Goal: Information Seeking & Learning: Learn about a topic

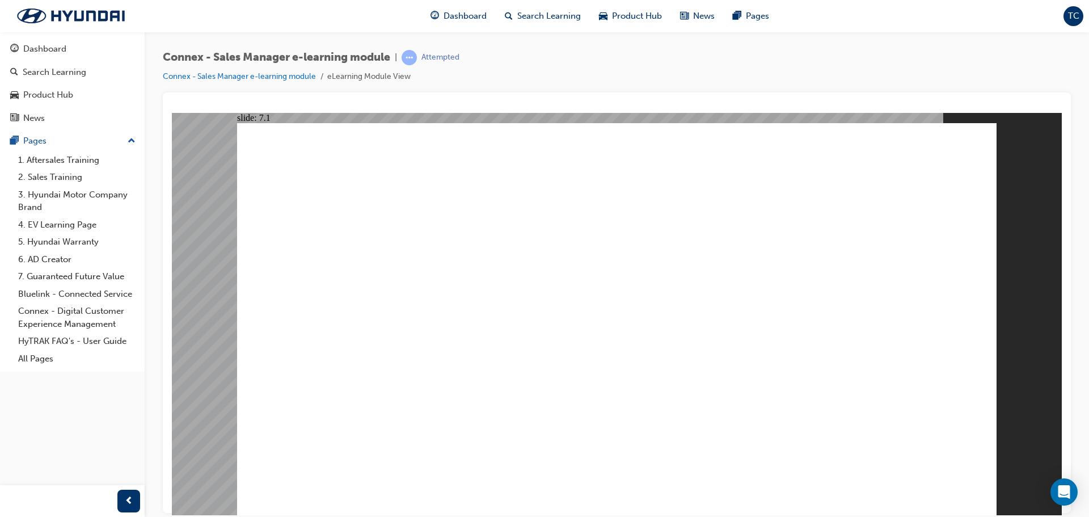
drag, startPoint x: 489, startPoint y: 373, endPoint x: 754, endPoint y: 417, distance: 269.1
drag, startPoint x: 754, startPoint y: 410, endPoint x: 495, endPoint y: 369, distance: 261.9
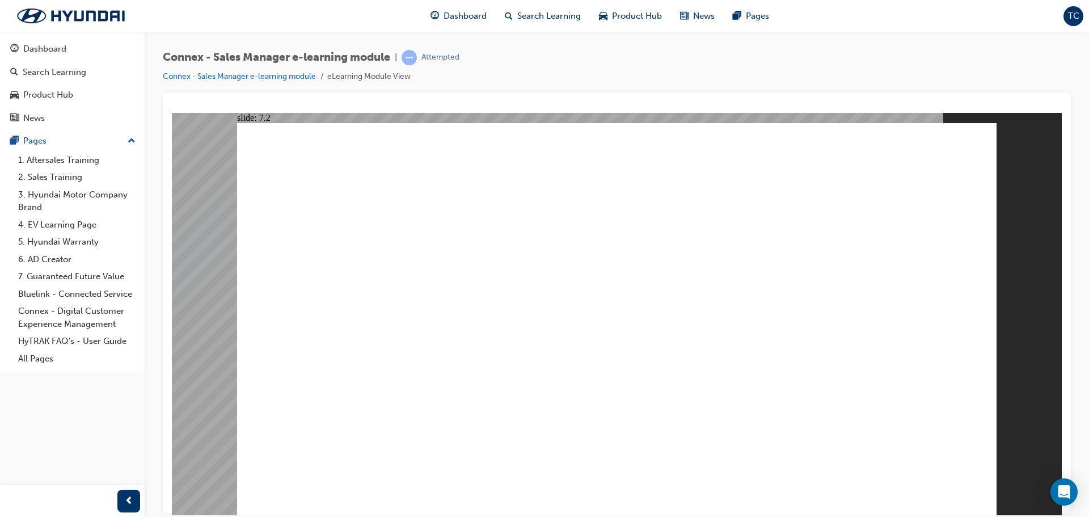
drag, startPoint x: 300, startPoint y: 163, endPoint x: 649, endPoint y: 171, distance: 349.6
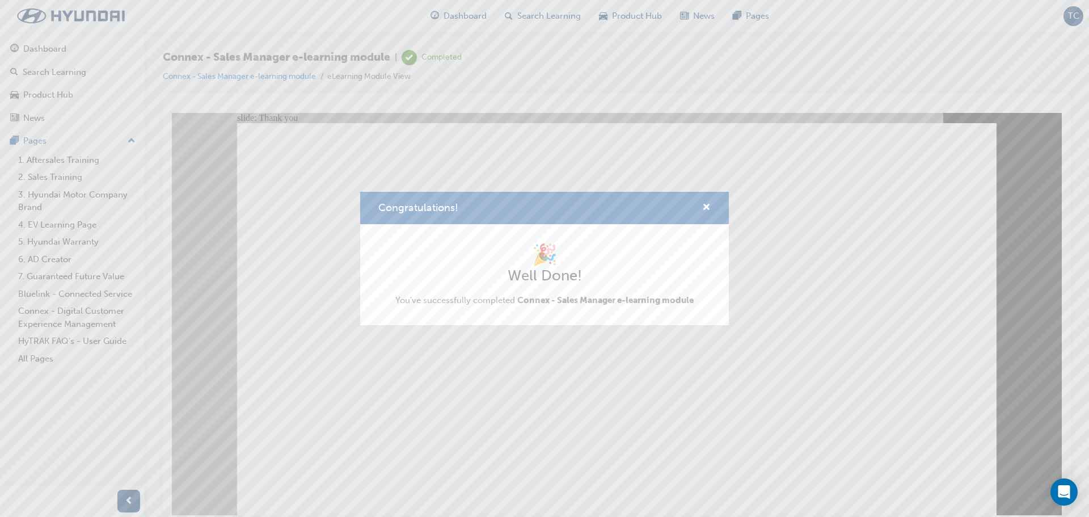
click at [614, 449] on div "Congratulations! 🎉 Well Done! You've successfully completed Connex - Sales Mana…" at bounding box center [544, 258] width 1089 height 517
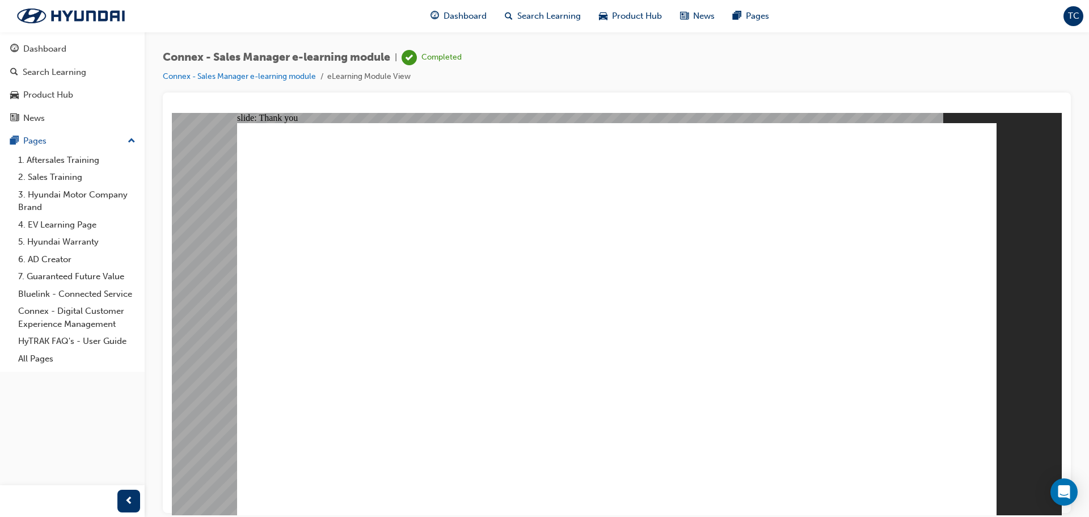
click at [195, 71] on li "Connex - Sales Manager e-learning module" at bounding box center [245, 76] width 165 height 13
click at [196, 74] on link "Connex - Sales Manager e-learning module" at bounding box center [239, 76] width 153 height 10
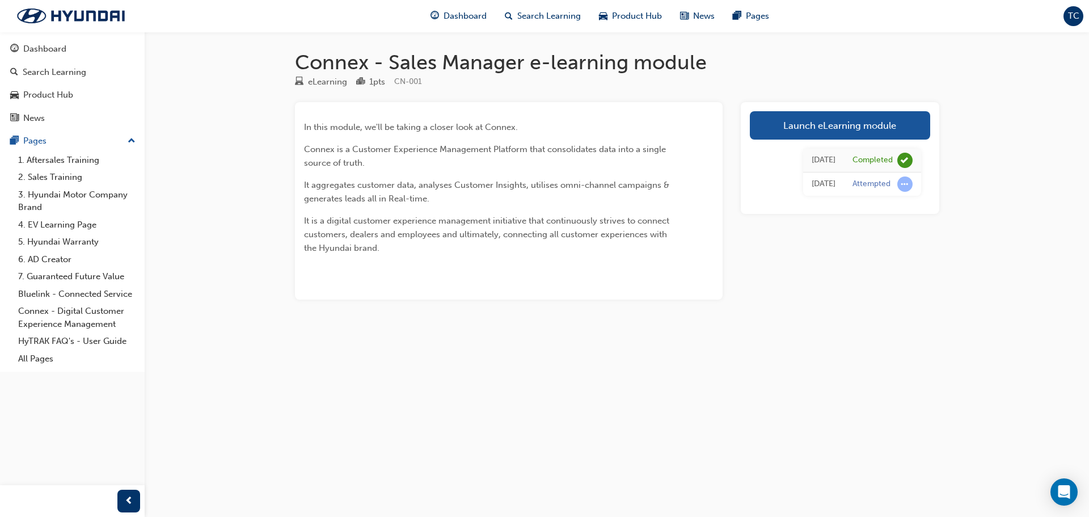
click at [837, 193] on td "[DATE]" at bounding box center [823, 184] width 41 height 24
click at [558, 185] on span "It aggregates customer data, analyses Customer Insights, utilises omni-channel …" at bounding box center [488, 192] width 368 height 24
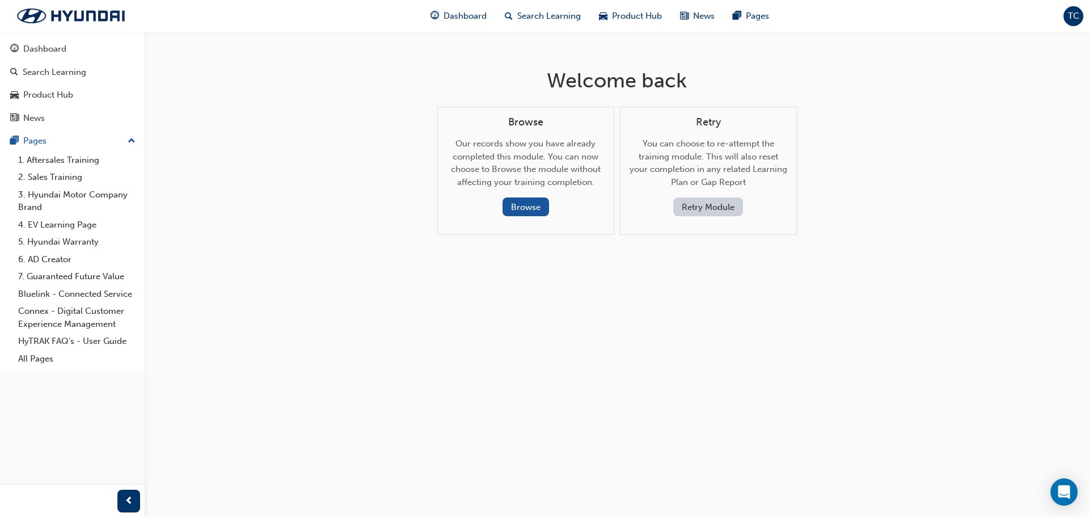
click at [565, 64] on div "Welcome back Browse Our records show you have already completed this module. Yo…" at bounding box center [617, 161] width 369 height 258
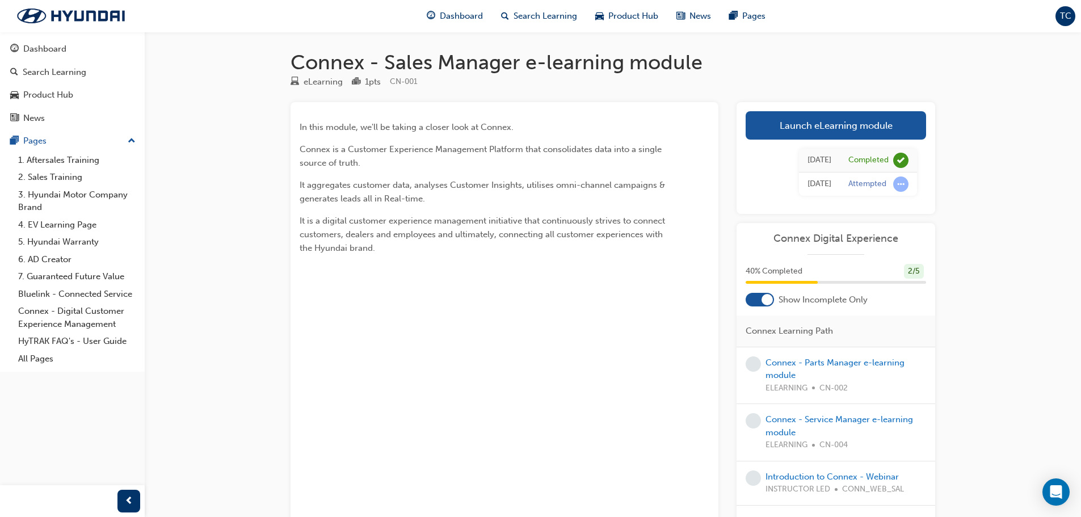
drag, startPoint x: 953, startPoint y: 353, endPoint x: 960, endPoint y: 360, distance: 10.0
click at [953, 353] on div "Connex - Sales Manager e-learning module eLearning 1 pts CN-001 In this module,…" at bounding box center [612, 314] width 681 height 529
click at [69, 8] on img at bounding box center [71, 16] width 130 height 24
